Goal: Find specific page/section: Find specific page/section

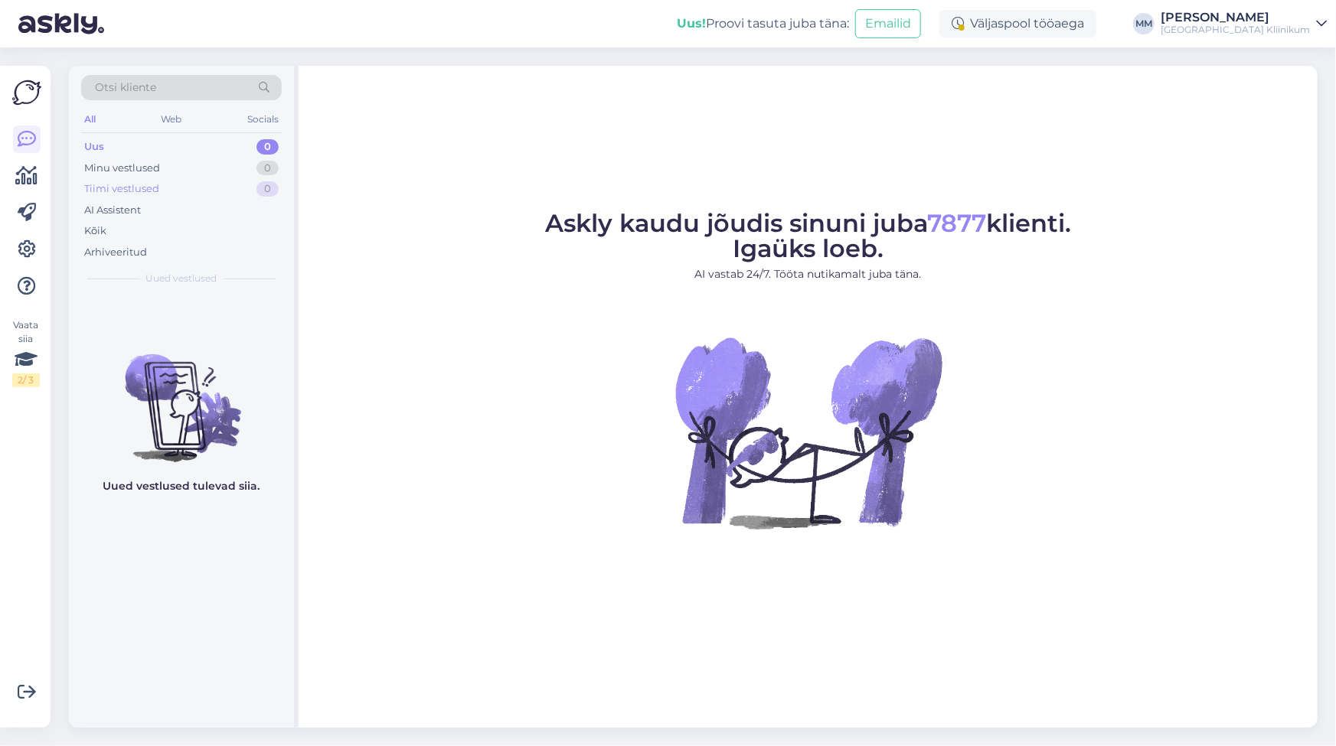
click at [132, 188] on div "Tiimi vestlused" at bounding box center [121, 188] width 75 height 15
click at [107, 209] on div "AI Assistent" at bounding box center [112, 210] width 57 height 15
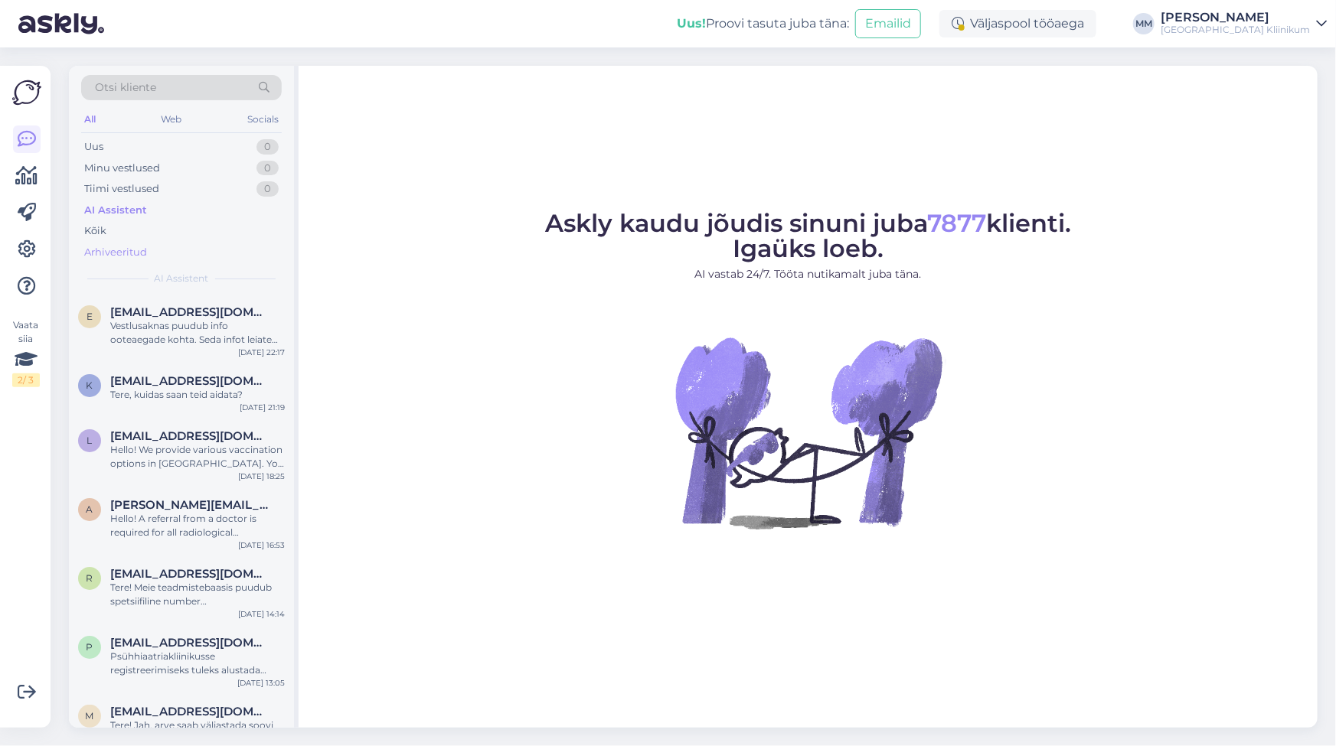
click at [115, 245] on div "Arhiveeritud" at bounding box center [115, 252] width 63 height 15
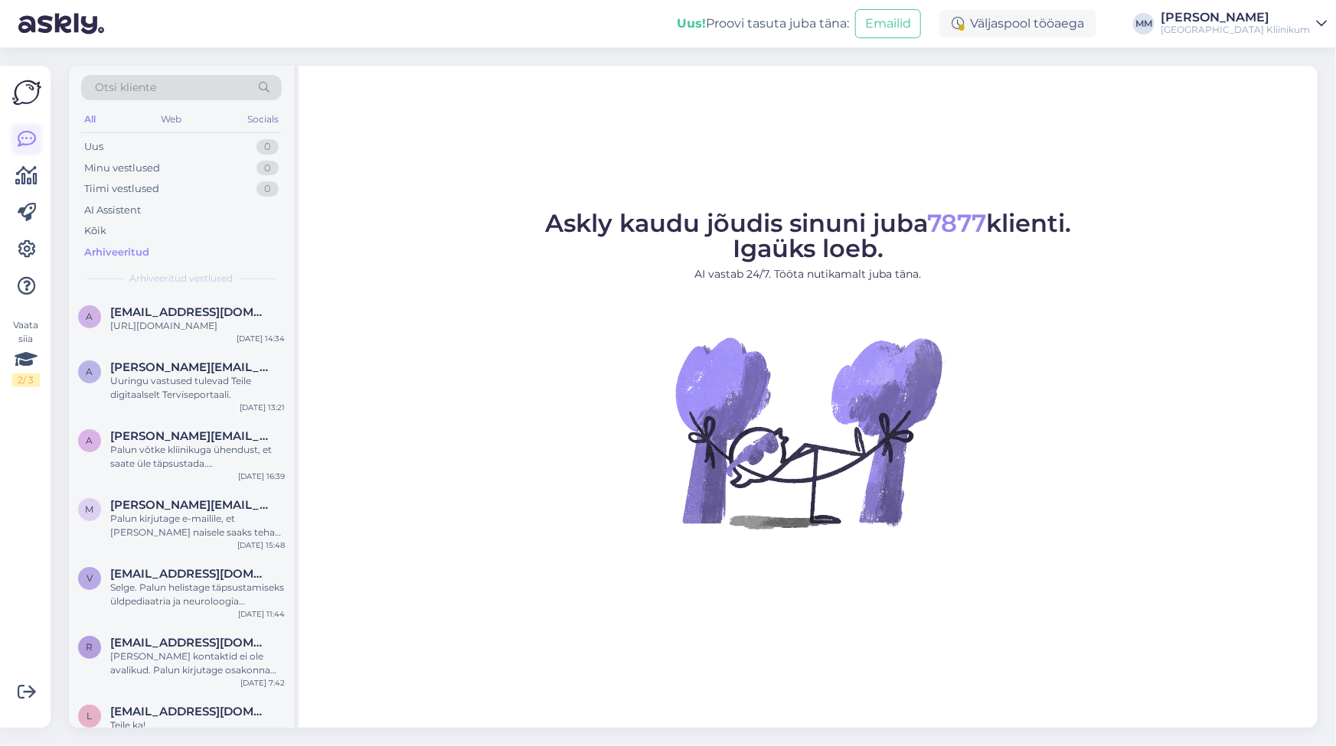
click at [27, 138] on icon at bounding box center [27, 139] width 18 height 18
click at [91, 146] on div "Uus" at bounding box center [93, 146] width 19 height 15
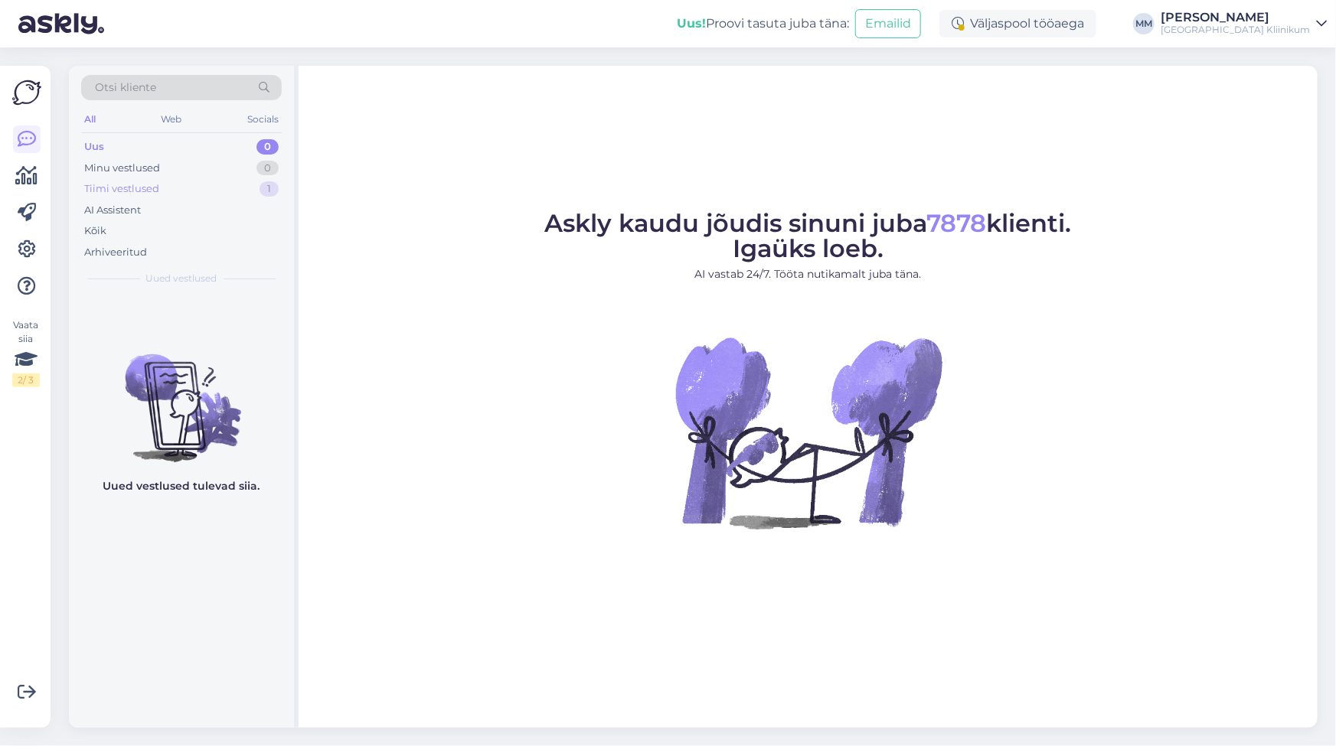
click at [132, 190] on div "Tiimi vestlused" at bounding box center [121, 188] width 75 height 15
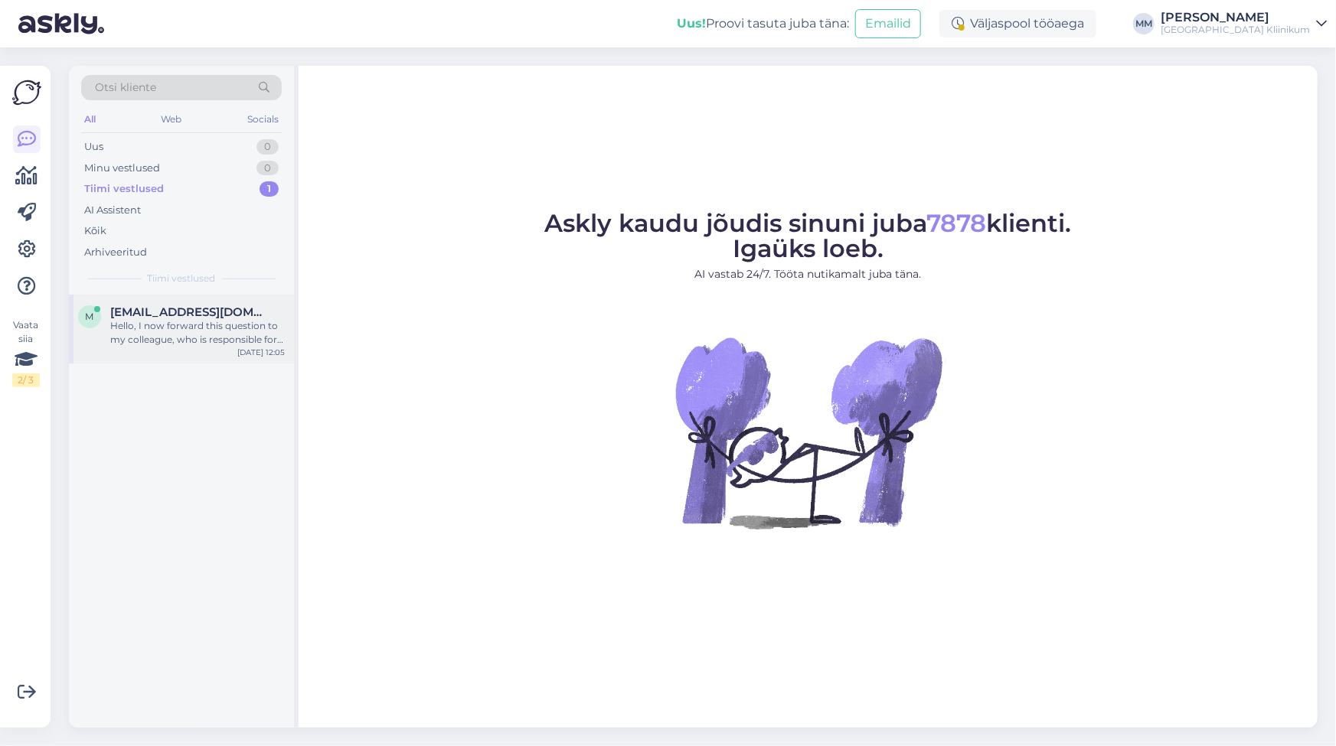
click at [198, 331] on div "Hello, I now forward this question to my colleague, who is responsible for this…" at bounding box center [197, 333] width 175 height 28
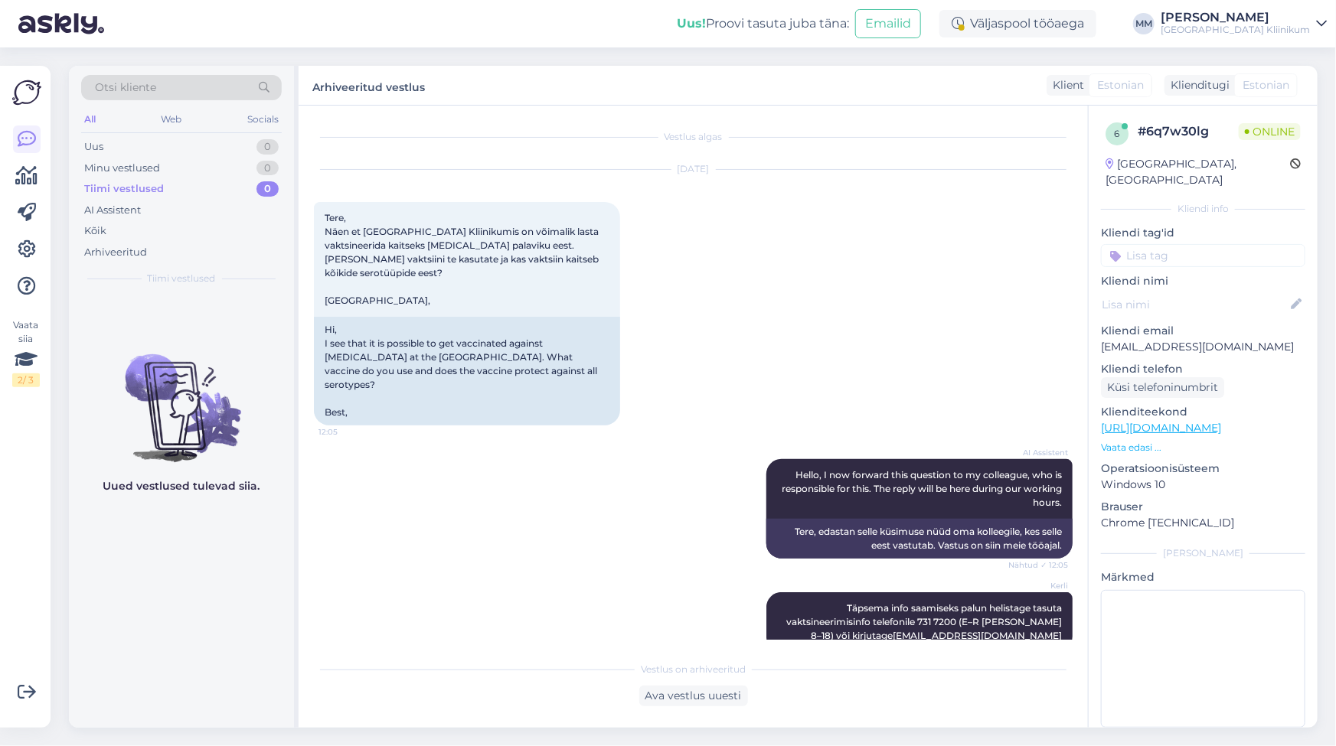
scroll to position [132, 0]
